Goal: Information Seeking & Learning: Compare options

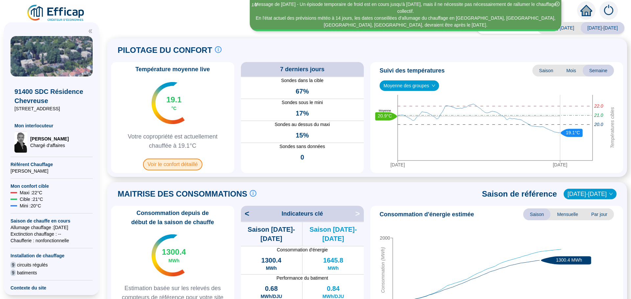
click at [184, 166] on span "Voir le confort détaillé" at bounding box center [172, 165] width 59 height 12
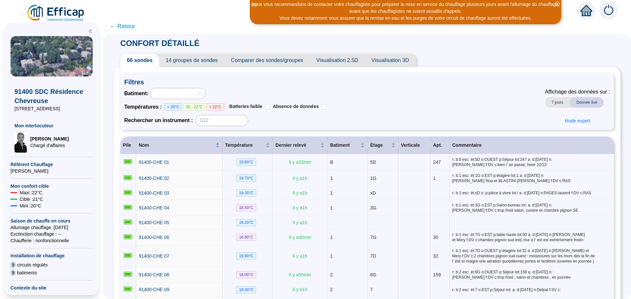
click at [263, 59] on span "Comparer des sondes/groupes" at bounding box center [266, 60] width 85 height 13
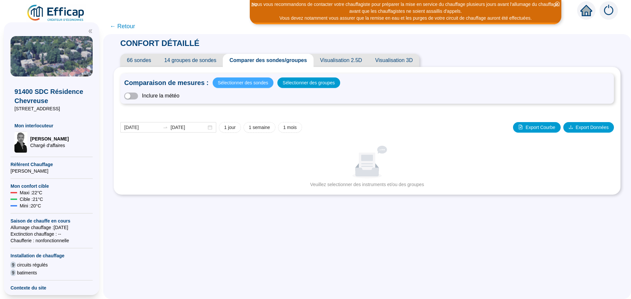
click at [244, 84] on span "Sélectionner des sondes" at bounding box center [243, 82] width 50 height 9
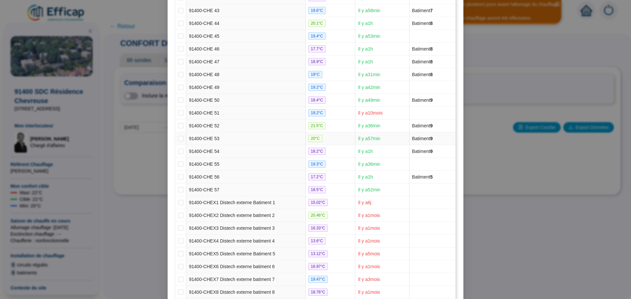
scroll to position [673, 0]
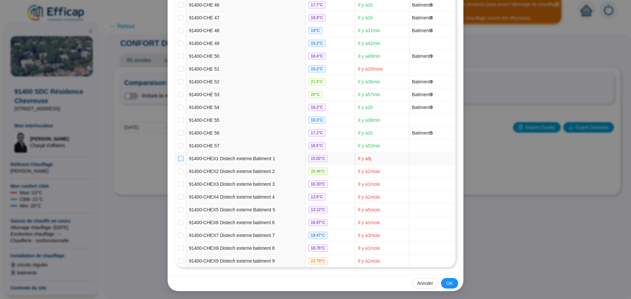
click at [180, 158] on input "checkbox" at bounding box center [180, 158] width 5 height 5
checkbox input "true"
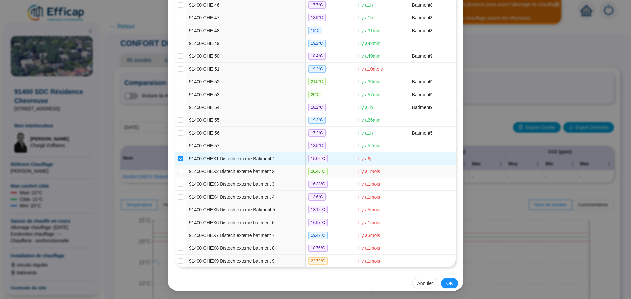
click at [178, 168] on label at bounding box center [180, 171] width 5 height 7
click at [178, 169] on input "checkbox" at bounding box center [180, 171] width 5 height 5
checkbox input "true"
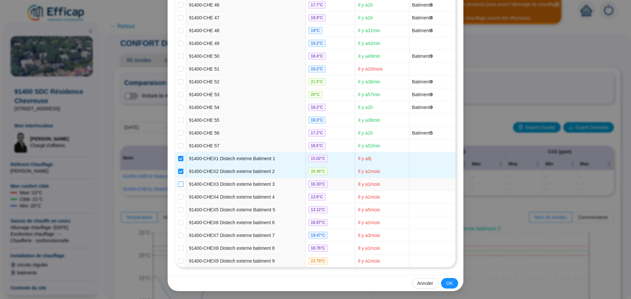
click at [178, 185] on input "checkbox" at bounding box center [180, 184] width 5 height 5
checkbox input "true"
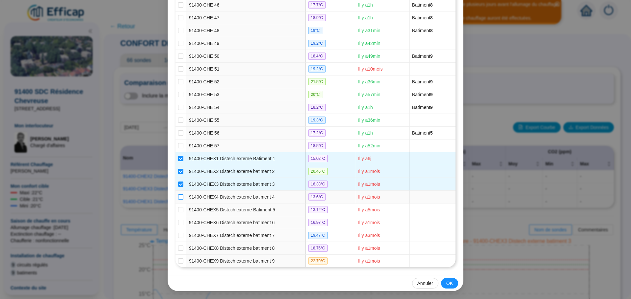
click at [179, 198] on input "checkbox" at bounding box center [180, 197] width 5 height 5
checkbox input "true"
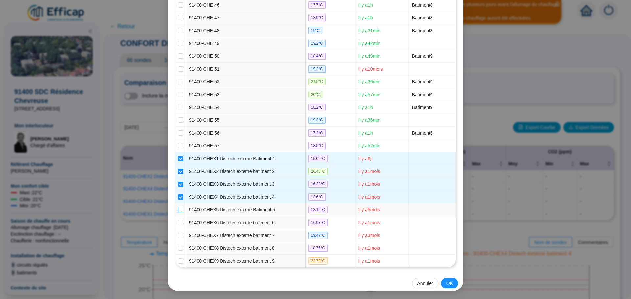
click at [179, 207] on input "checkbox" at bounding box center [180, 209] width 5 height 5
checkbox input "true"
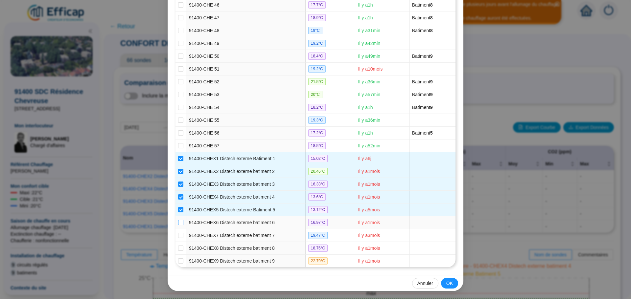
click at [178, 220] on input "checkbox" at bounding box center [180, 222] width 5 height 5
checkbox input "true"
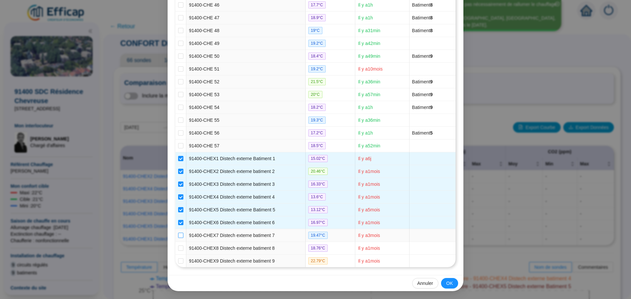
click at [178, 237] on input "checkbox" at bounding box center [180, 235] width 5 height 5
checkbox input "true"
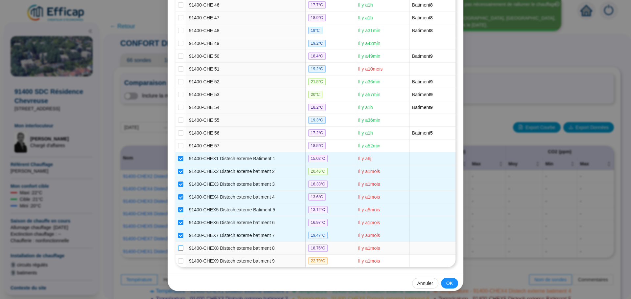
click at [178, 249] on input "checkbox" at bounding box center [180, 248] width 5 height 5
checkbox input "true"
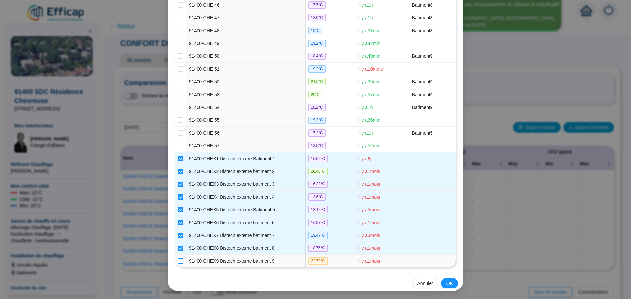
click at [178, 259] on input "checkbox" at bounding box center [180, 261] width 5 height 5
checkbox input "true"
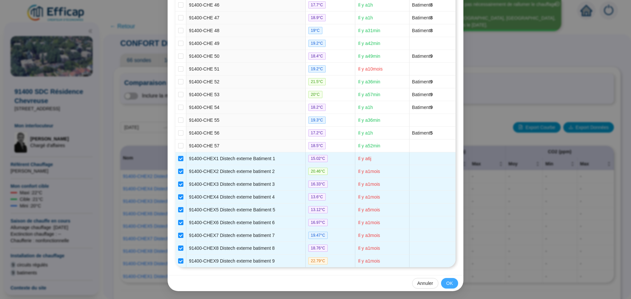
click at [441, 283] on button "OK" at bounding box center [449, 283] width 17 height 11
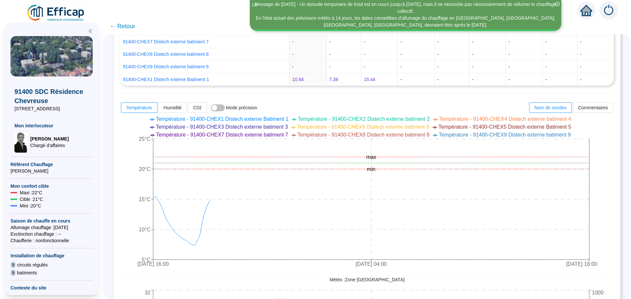
scroll to position [263, 0]
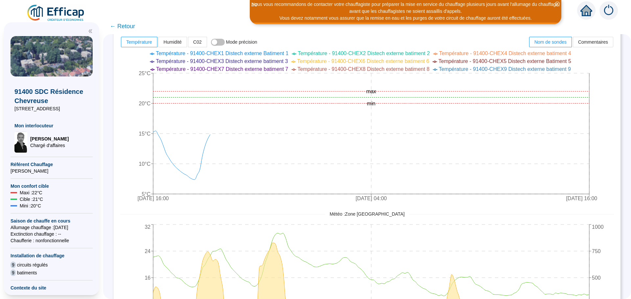
click at [214, 224] on icon "[DATE] 16:00 [DATE] 04:00 [DATE] 16:00 0 8 16 24 32 0 250 500 750 1000" at bounding box center [362, 288] width 484 height 131
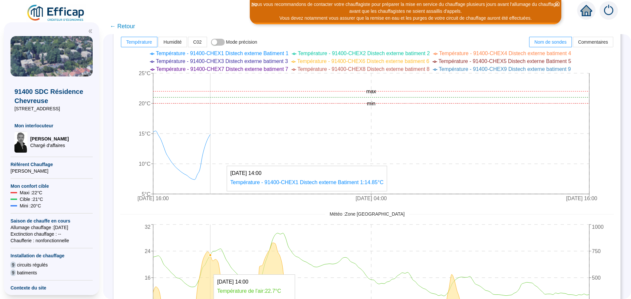
click at [215, 150] on icon "[DATE] 16:00 [DATE] 04:00 [DATE] 16:00 5°C 10°C 15°C 20°C 25°C min max" at bounding box center [362, 127] width 484 height 158
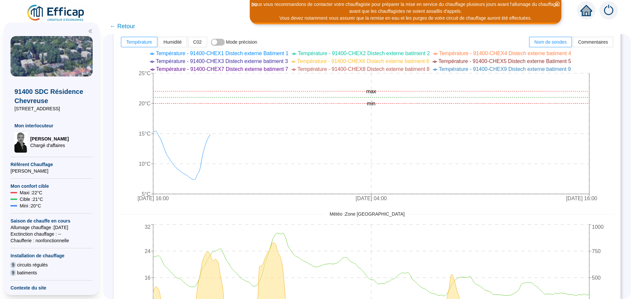
click at [131, 28] on span "← Retour" at bounding box center [122, 26] width 25 height 9
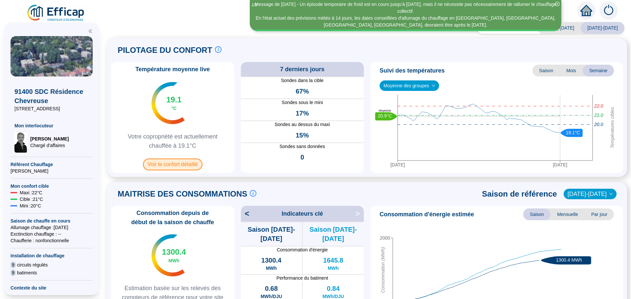
click at [169, 169] on span "Voir le confort détaillé" at bounding box center [172, 165] width 59 height 12
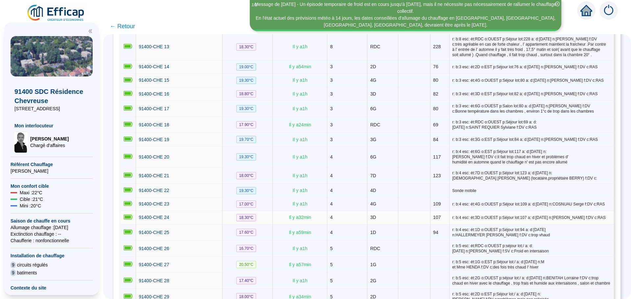
scroll to position [362, 0]
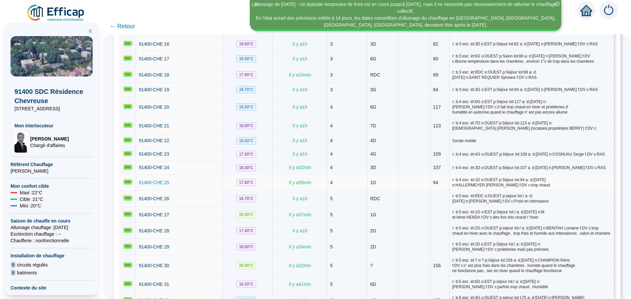
click at [152, 181] on span "91400-CHE 25" at bounding box center [154, 182] width 31 height 5
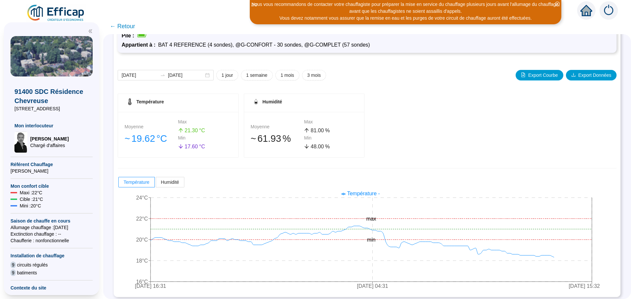
scroll to position [52, 0]
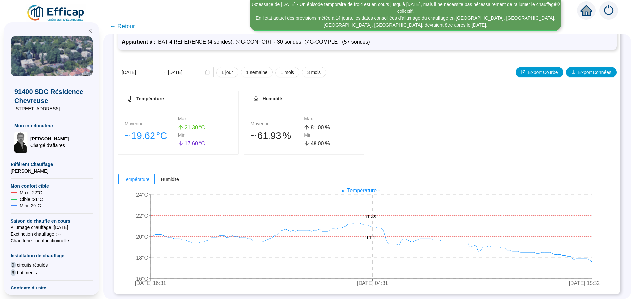
click at [129, 24] on span "← Retour" at bounding box center [122, 26] width 25 height 9
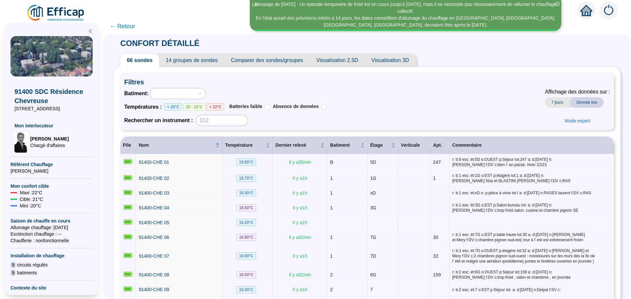
click at [129, 24] on span "← Retour" at bounding box center [122, 26] width 25 height 9
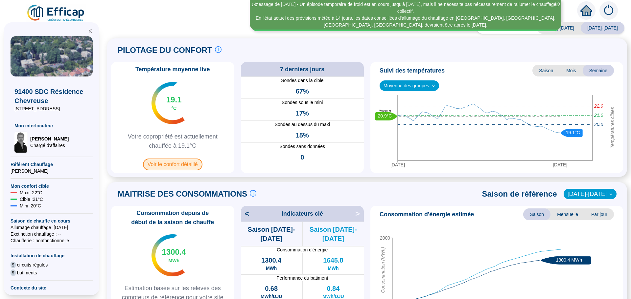
click at [164, 167] on span "Voir le confort détaillé" at bounding box center [172, 165] width 59 height 12
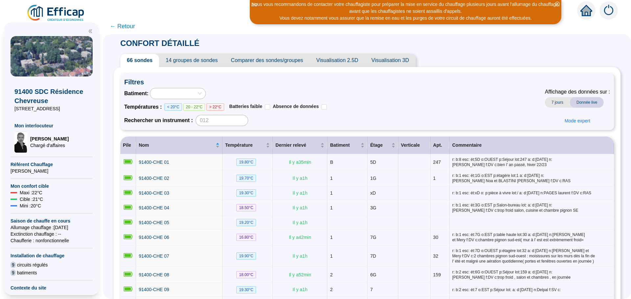
click at [292, 65] on span "Comparer des sondes/groupes" at bounding box center [266, 60] width 85 height 13
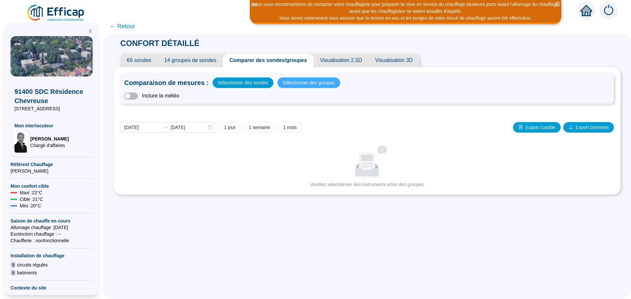
click at [305, 85] on span "Sélectionner des groupes" at bounding box center [309, 82] width 52 height 9
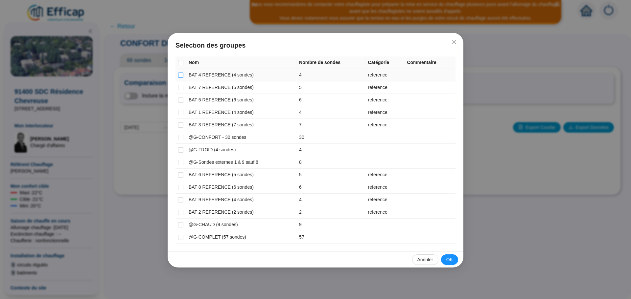
click at [179, 75] on input "checkbox" at bounding box center [180, 75] width 5 height 5
checkbox input "true"
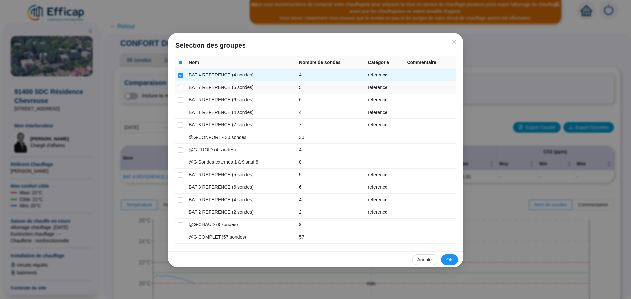
click at [181, 87] on input "checkbox" at bounding box center [180, 87] width 5 height 5
checkbox input "true"
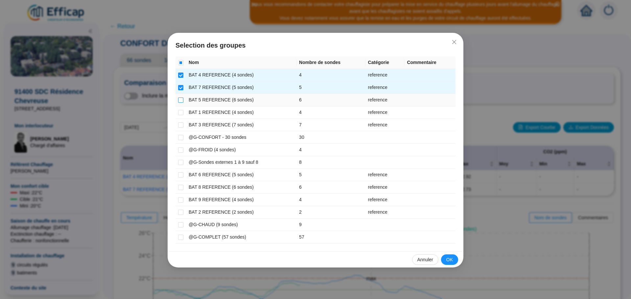
click at [180, 99] on input "checkbox" at bounding box center [180, 100] width 5 height 5
checkbox input "true"
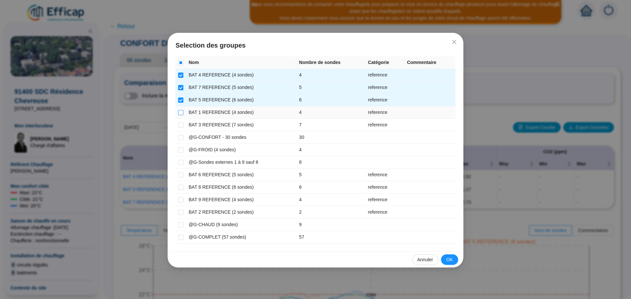
click at [180, 115] on input "checkbox" at bounding box center [180, 112] width 5 height 5
checkbox input "true"
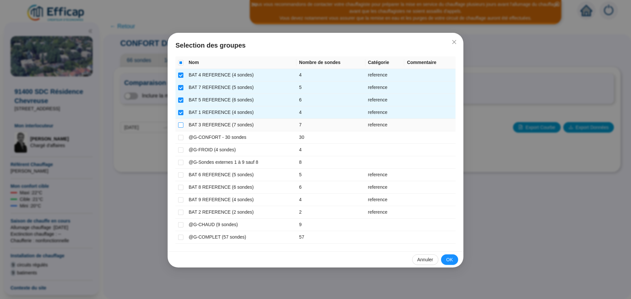
click at [181, 126] on input "checkbox" at bounding box center [180, 125] width 5 height 5
checkbox input "true"
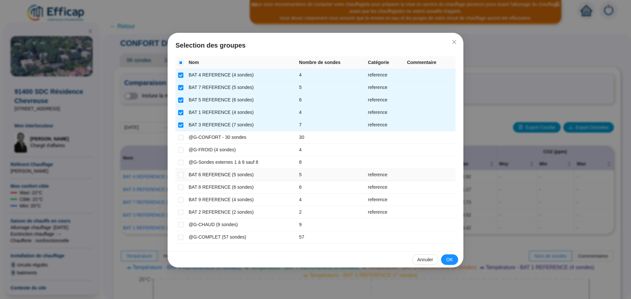
click at [183, 177] on td at bounding box center [181, 175] width 11 height 12
click at [177, 175] on td at bounding box center [181, 175] width 11 height 12
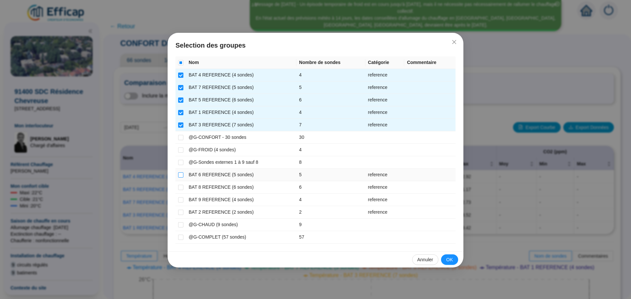
click at [180, 177] on input "checkbox" at bounding box center [180, 175] width 5 height 5
checkbox input "true"
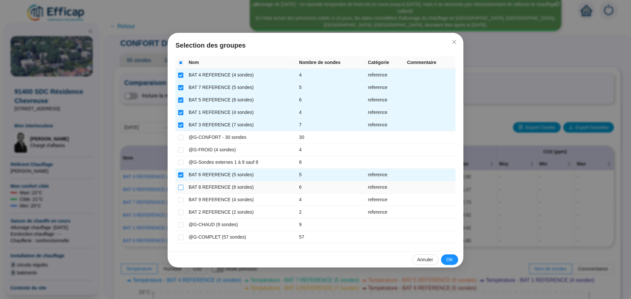
click at [180, 188] on input "checkbox" at bounding box center [180, 187] width 5 height 5
checkbox input "true"
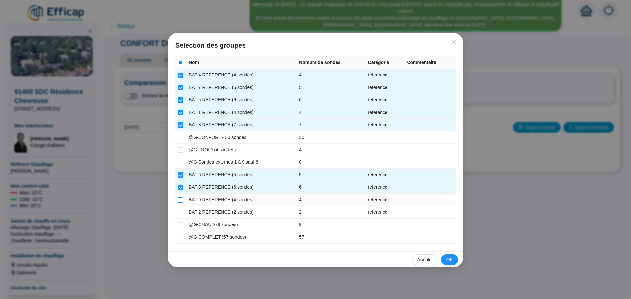
click at [180, 201] on input "checkbox" at bounding box center [180, 200] width 5 height 5
checkbox input "true"
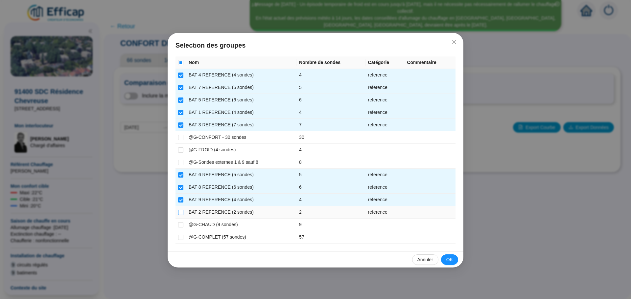
click at [180, 212] on input "checkbox" at bounding box center [180, 212] width 5 height 5
checkbox input "true"
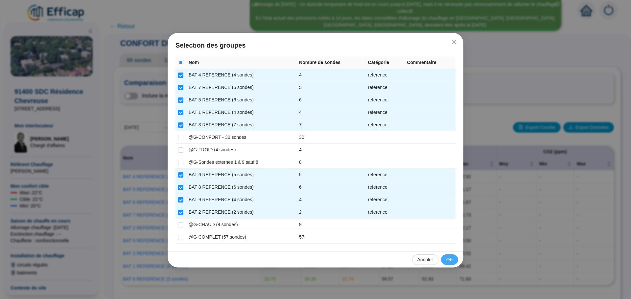
click at [452, 262] on span "OK" at bounding box center [449, 260] width 7 height 7
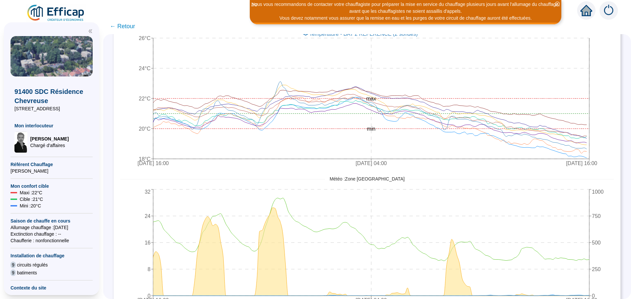
scroll to position [292, 0]
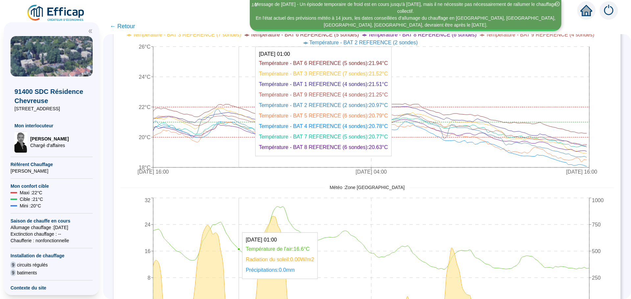
click at [245, 107] on icon "[DATE] 16:00 [DATE] 04:00 [DATE] 16:00 18°C 20°C 22°C 24°C 26°C min max" at bounding box center [362, 100] width 484 height 158
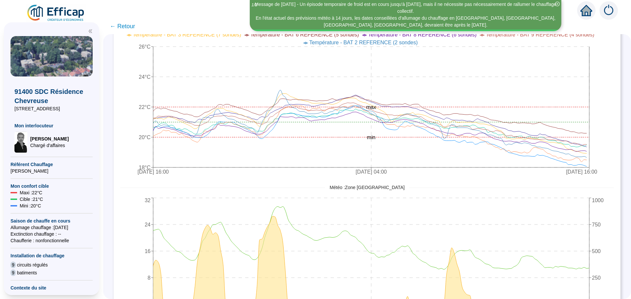
click at [131, 26] on span "← Retour" at bounding box center [122, 26] width 25 height 9
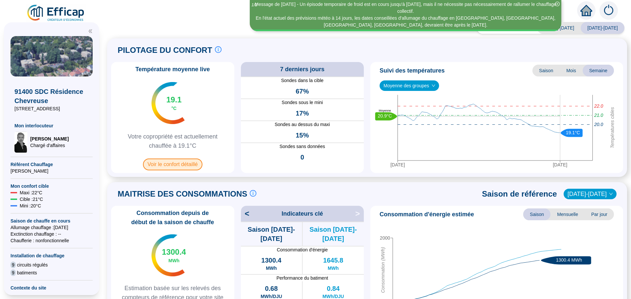
click at [176, 169] on span "Voir le confort détaillé" at bounding box center [172, 165] width 59 height 12
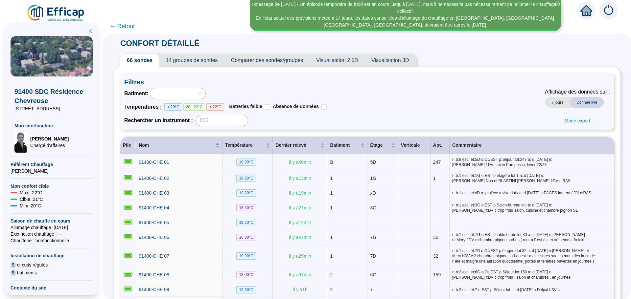
click at [281, 59] on span "Comparer des sondes/groupes" at bounding box center [266, 60] width 85 height 13
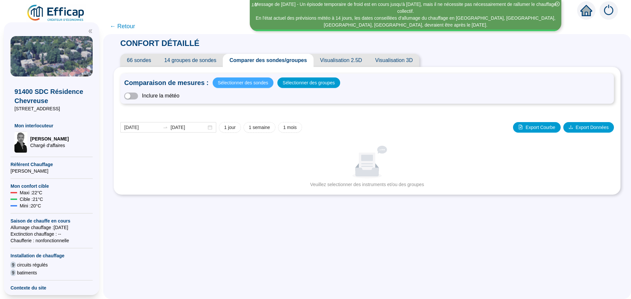
click at [243, 84] on span "Sélectionner des sondes" at bounding box center [243, 82] width 50 height 9
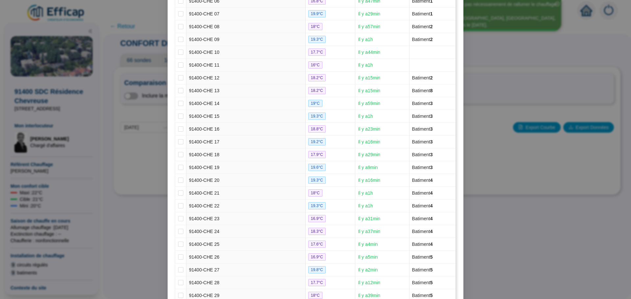
scroll to position [164, 0]
click at [182, 180] on td at bounding box center [181, 180] width 11 height 13
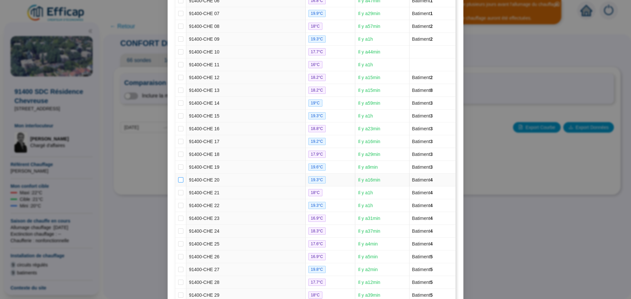
click at [179, 181] on input "checkbox" at bounding box center [180, 179] width 5 height 5
checkbox input "true"
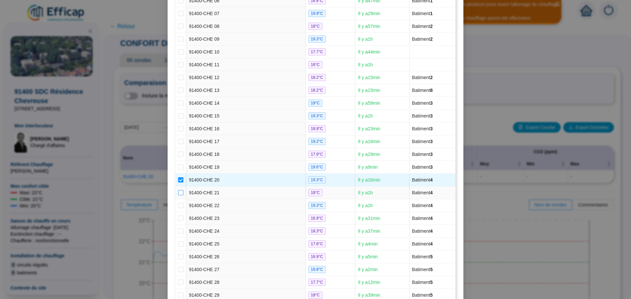
click at [178, 192] on input "checkbox" at bounding box center [180, 192] width 5 height 5
checkbox input "true"
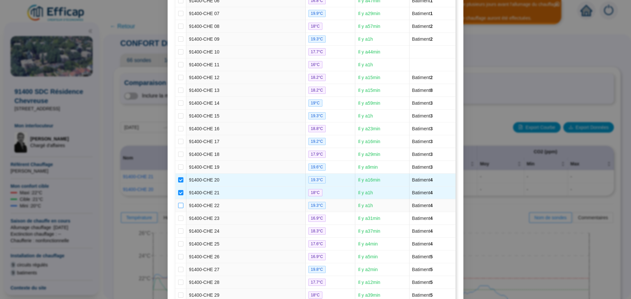
click at [178, 205] on input "checkbox" at bounding box center [180, 205] width 5 height 5
checkbox input "true"
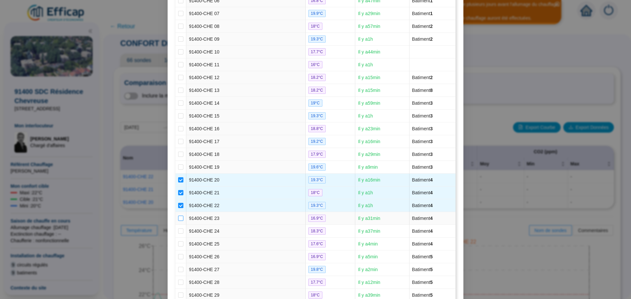
click at [178, 215] on label at bounding box center [180, 218] width 5 height 7
click at [178, 216] on input "checkbox" at bounding box center [180, 218] width 5 height 5
checkbox input "true"
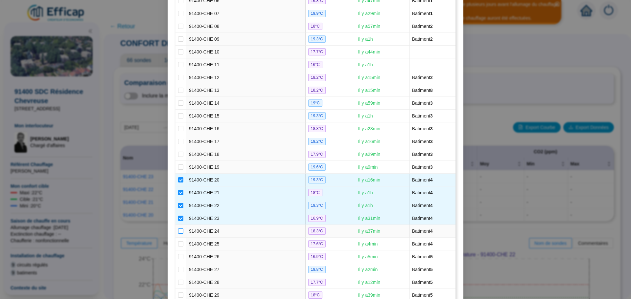
click at [178, 229] on input "checkbox" at bounding box center [180, 231] width 5 height 5
checkbox input "true"
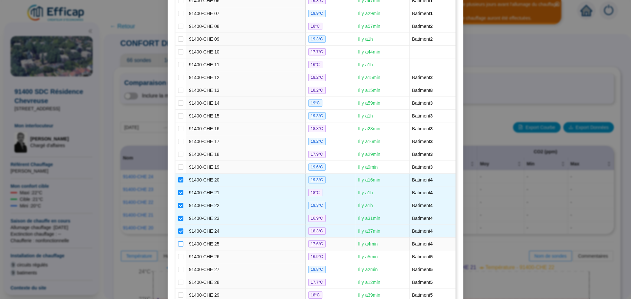
click at [178, 242] on input "checkbox" at bounding box center [180, 244] width 5 height 5
checkbox input "true"
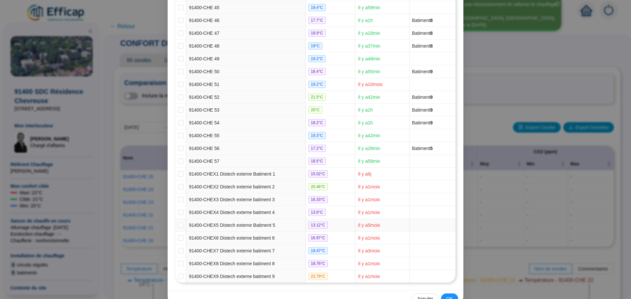
scroll to position [673, 0]
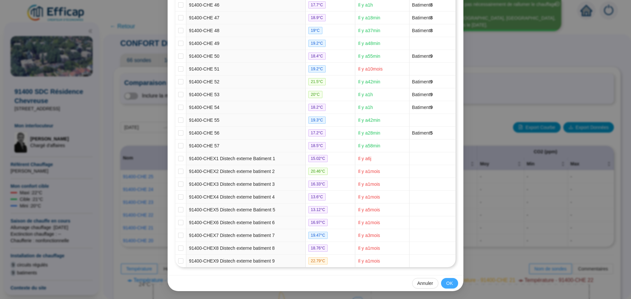
click at [441, 283] on button "OK" at bounding box center [449, 283] width 17 height 11
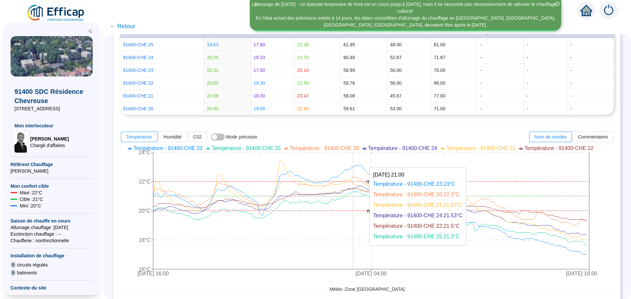
scroll to position [164, 0]
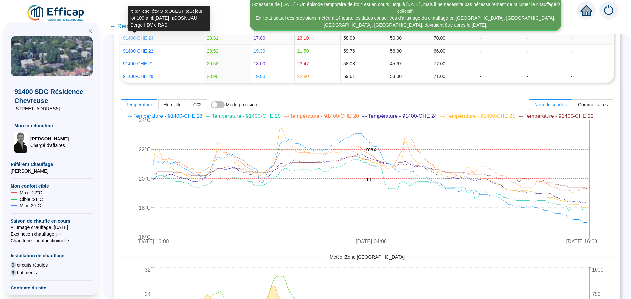
click at [137, 39] on link "91400-CHE 23" at bounding box center [138, 37] width 31 height 5
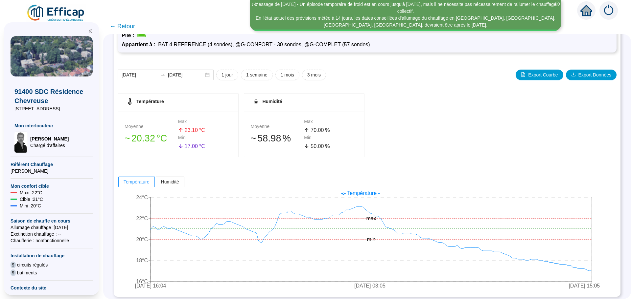
scroll to position [52, 0]
